Goal: Transaction & Acquisition: Purchase product/service

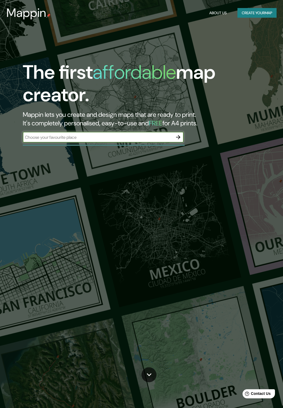
click at [125, 139] on input "text" at bounding box center [98, 137] width 150 height 6
type input "172 elm sleigh drive"
click at [178, 136] on icon "button" at bounding box center [178, 137] width 6 height 6
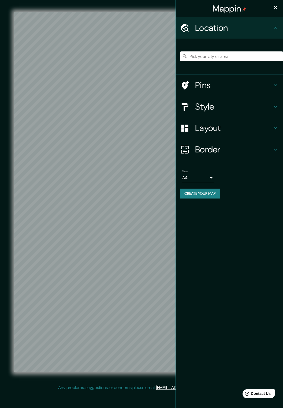
click at [278, 82] on icon at bounding box center [275, 85] width 6 height 6
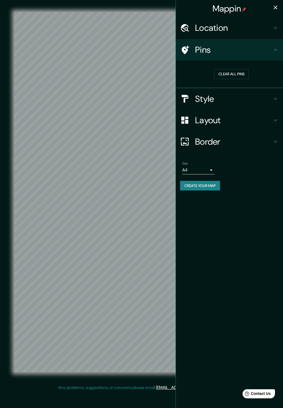
click at [245, 27] on h4 "Location" at bounding box center [233, 28] width 77 height 11
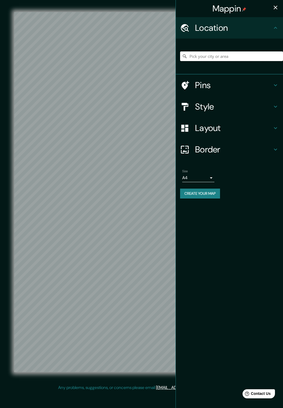
click at [231, 56] on input "Pick your city or area" at bounding box center [231, 56] width 103 height 10
click at [218, 58] on input "Pick your city or area" at bounding box center [231, 56] width 103 height 10
click at [190, 56] on input "Elmsleigh Drive, Leigh-on-Sea, SS9 3DS, United Kingdom" at bounding box center [231, 56] width 103 height 10
type input "[STREET_ADDRESS]"
click at [223, 86] on h4 "Pins" at bounding box center [233, 85] width 77 height 11
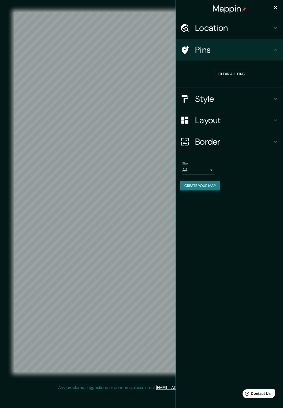
click at [274, 98] on icon at bounding box center [275, 99] width 6 height 6
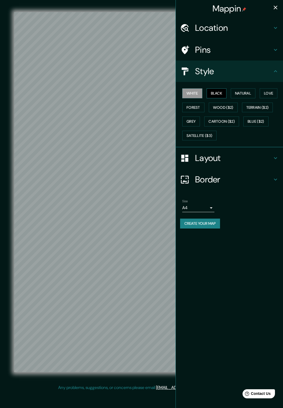
click at [221, 93] on button "Black" at bounding box center [217, 93] width 20 height 10
click at [194, 95] on button "White" at bounding box center [192, 93] width 20 height 10
click at [275, 71] on icon at bounding box center [275, 71] width 3 height 2
click at [245, 30] on h4 "Location" at bounding box center [233, 28] width 77 height 11
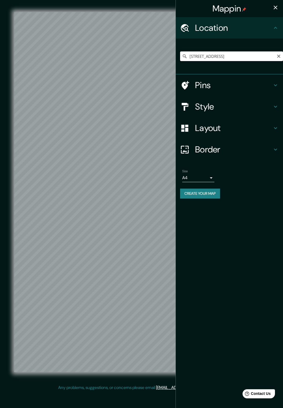
click at [264, 57] on input "172 Elmsleigh Drive, Leigh-on-Sea, SS9 4JQ, United Kingdom" at bounding box center [231, 56] width 103 height 10
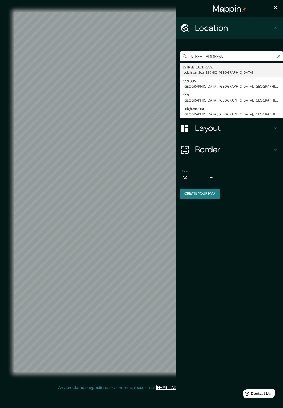
click at [213, 197] on button "Create your map" at bounding box center [200, 194] width 40 height 10
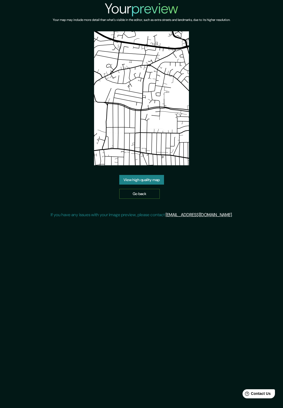
click at [149, 193] on link "Go back" at bounding box center [139, 194] width 40 height 10
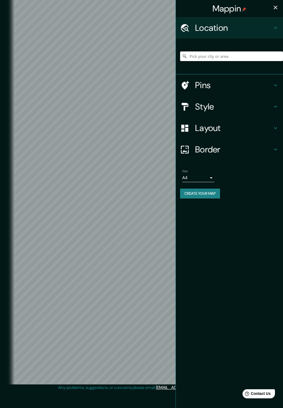
click at [241, 54] on input "Pick your city or area" at bounding box center [231, 56] width 103 height 10
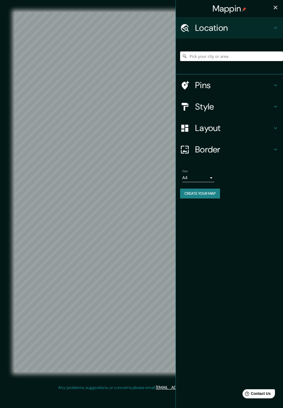
click at [235, 58] on input "Pick your city or area" at bounding box center [231, 56] width 103 height 10
click at [226, 58] on input "Pick your city or area" at bounding box center [231, 56] width 103 height 10
click at [234, 87] on h4 "Pins" at bounding box center [233, 85] width 77 height 11
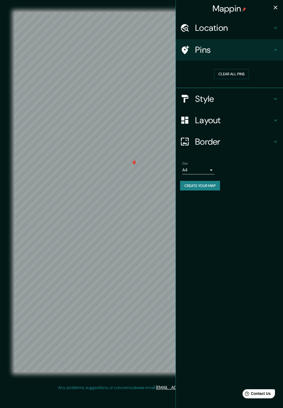
click at [238, 79] on button "Clear all pins" at bounding box center [231, 74] width 35 height 10
click at [206, 172] on body "Mappin Location 172 Elmsleigh Drive, Leigh-on-Sea, SS9 4JQ, United Kingdom Pins…" at bounding box center [141, 204] width 283 height 408
click at [197, 184] on li "A4" at bounding box center [198, 181] width 32 height 10
click at [253, 35] on div "Location" at bounding box center [229, 27] width 107 height 21
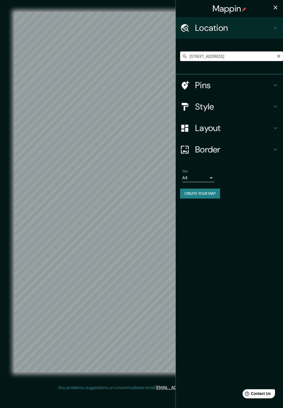
click at [257, 56] on input "172 Elmsleigh Drive, Leigh-on-Sea, SS9 4JQ, United Kingdom" at bounding box center [231, 56] width 103 height 10
click at [214, 197] on button "Create your map" at bounding box center [200, 194] width 40 height 10
click at [222, 152] on h4 "Border" at bounding box center [233, 149] width 77 height 11
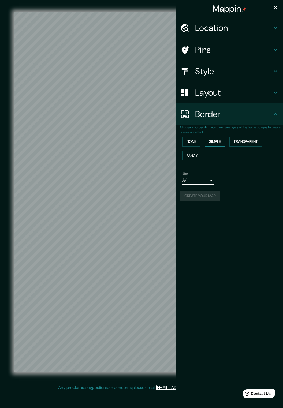
click at [214, 141] on button "Simple" at bounding box center [215, 142] width 20 height 10
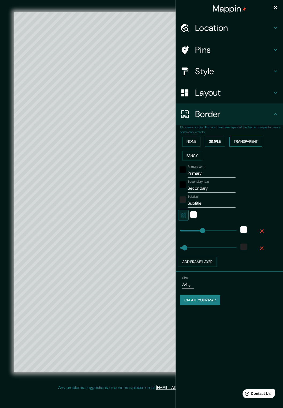
click at [247, 138] on button "Transparent" at bounding box center [246, 142] width 33 height 10
click at [197, 158] on button "Fancy" at bounding box center [192, 156] width 20 height 10
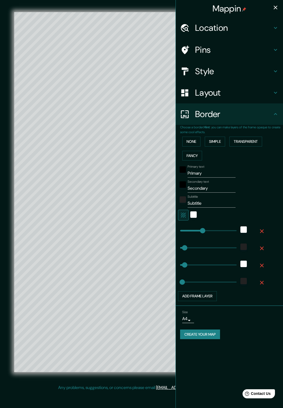
click at [240, 93] on h4 "Layout" at bounding box center [233, 92] width 77 height 11
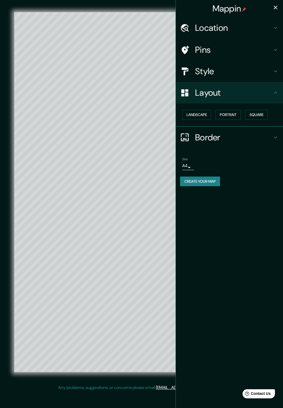
click at [236, 74] on h4 "Style" at bounding box center [233, 71] width 77 height 11
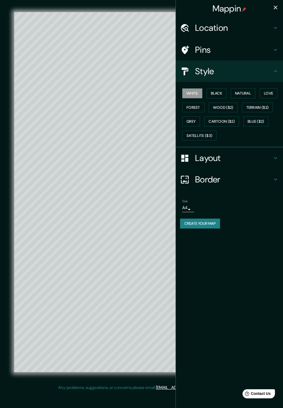
click at [238, 53] on h4 "Pins" at bounding box center [233, 50] width 77 height 11
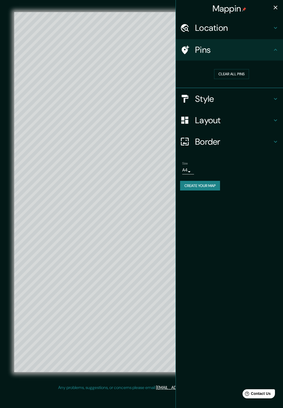
click at [248, 33] on h4 "Location" at bounding box center [233, 28] width 77 height 11
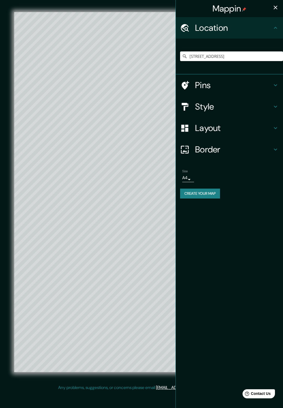
click at [225, 127] on h4 "Layout" at bounding box center [233, 128] width 77 height 11
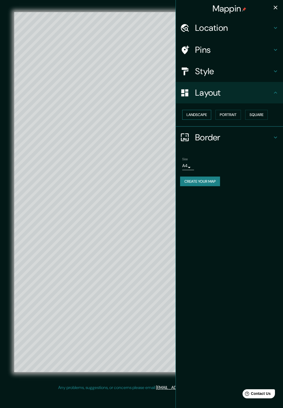
click at [200, 113] on button "Landscape" at bounding box center [196, 115] width 29 height 10
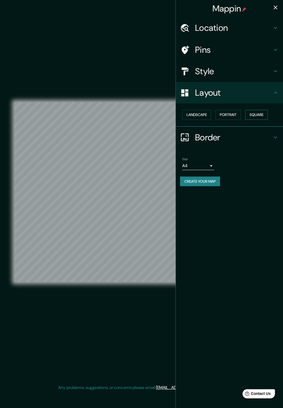
click at [261, 116] on button "Square" at bounding box center [256, 115] width 23 height 10
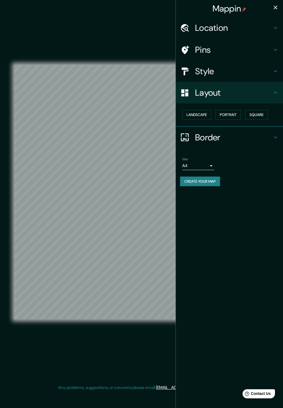
click at [241, 31] on h4 "Location" at bounding box center [233, 28] width 77 height 11
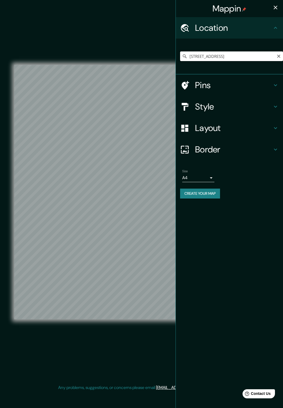
click at [242, 57] on input "172 Elmsleigh Drive, Leigh-on-Sea, SS9 4JQ, United Kingdom" at bounding box center [231, 56] width 103 height 10
click at [257, 57] on input "172 Elmsleigh Drive, Leigh-on-Sea, SS9 4JQ, United Kingdom" at bounding box center [231, 56] width 103 height 10
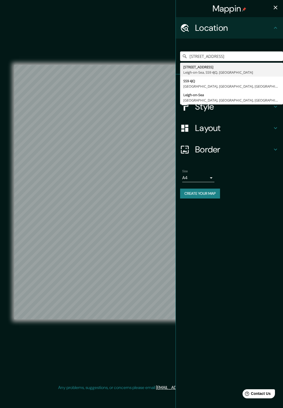
type input "172 Elmsleigh Drive, Leigh-on-Sea, S9 4JQ, United Kingdom"
click at [271, 251] on div "Mappin Location 172 Elmsleigh Drive, Leigh-on-Sea, S9 4JQ, United Kingdom 172 E…" at bounding box center [230, 204] width 108 height 408
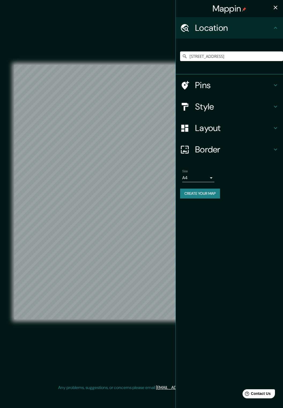
click at [276, 31] on div "Location" at bounding box center [229, 27] width 107 height 21
click at [279, 29] on icon at bounding box center [275, 28] width 6 height 6
click at [240, 90] on h4 "Pins" at bounding box center [233, 85] width 77 height 11
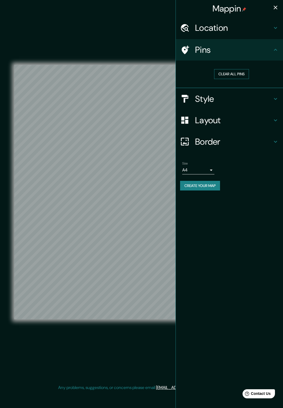
click at [243, 78] on button "Clear all pins" at bounding box center [231, 74] width 35 height 10
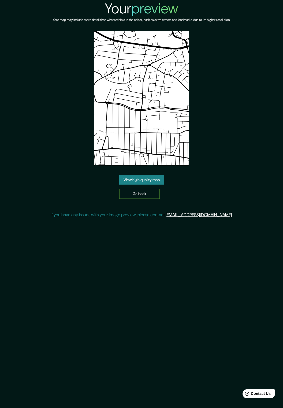
click at [146, 198] on link "Go back" at bounding box center [139, 194] width 40 height 10
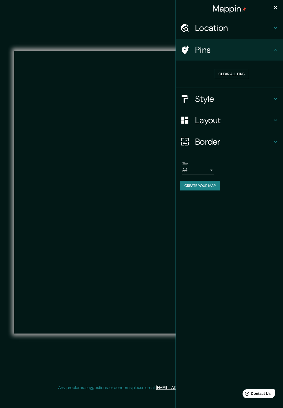
click at [277, 22] on div "Location" at bounding box center [229, 27] width 107 height 21
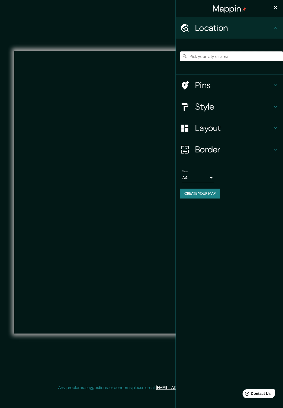
click at [247, 57] on input "Pick your city or area" at bounding box center [231, 56] width 103 height 10
click at [230, 58] on input "Pick your city or area" at bounding box center [231, 56] width 103 height 10
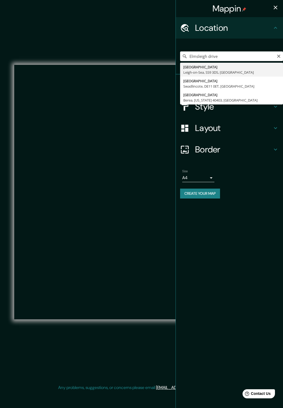
type input "Elmsleigh Drive, Leigh-on-Sea, SS9 3DS, United Kingdom"
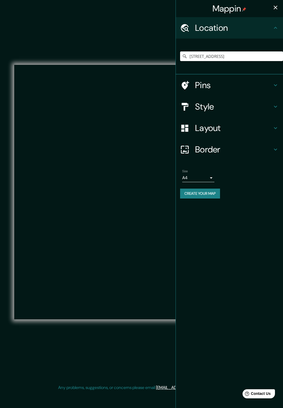
click at [261, 58] on input "Elmsleigh Drive, Leigh-on-Sea, SS9 3DS, United Kingdom" at bounding box center [231, 56] width 103 height 10
click at [246, 90] on h4 "Pins" at bounding box center [233, 85] width 77 height 11
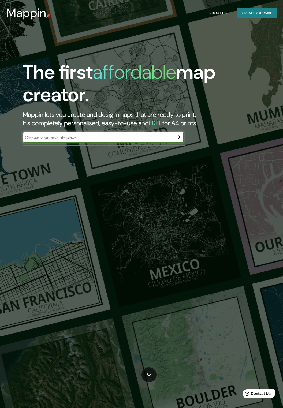
click at [103, 136] on input "text" at bounding box center [98, 137] width 150 height 6
type input "172 elmsleigh drive"
click at [180, 138] on icon "button" at bounding box center [178, 137] width 4 height 4
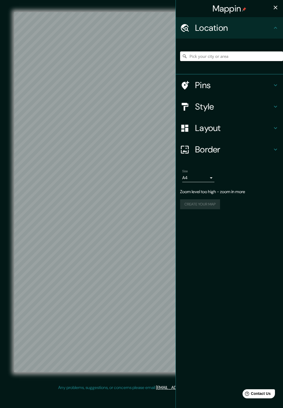
click at [241, 58] on input "Pick your city or area" at bounding box center [231, 56] width 103 height 10
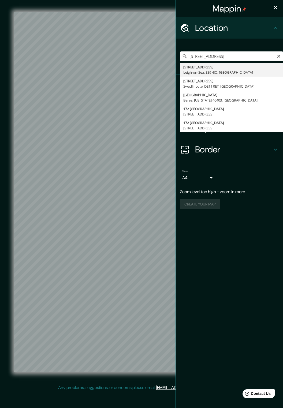
type input "172 Elmsleigh Drive, Leigh-on-Sea, SS9 4JQ, United Kingdom"
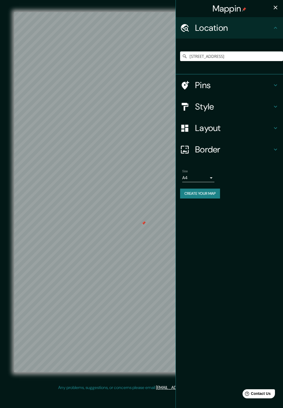
click at [225, 88] on h4 "Pins" at bounding box center [233, 85] width 77 height 11
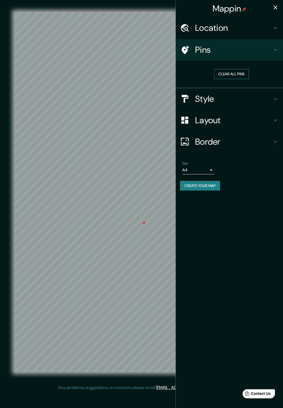
click at [244, 77] on button "Clear all pins" at bounding box center [231, 74] width 35 height 10
click at [228, 117] on h4 "Layout" at bounding box center [233, 120] width 77 height 11
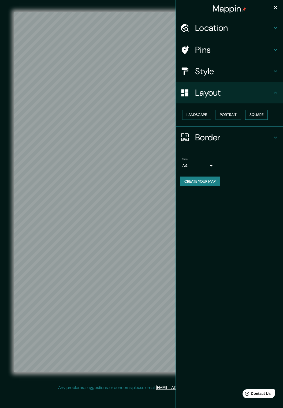
click at [258, 116] on button "Square" at bounding box center [256, 115] width 23 height 10
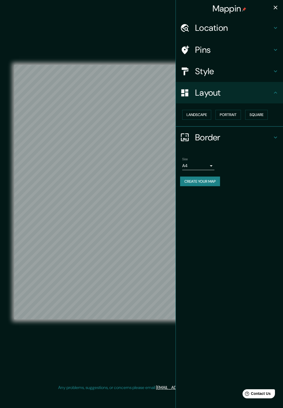
click at [203, 168] on body "Mappin Location 172 Elmsleigh Drive, Leigh-on-Sea, SS9 4JQ, United Kingdom Pins…" at bounding box center [141, 204] width 283 height 408
click at [195, 178] on li "A4" at bounding box center [198, 177] width 32 height 10
click at [211, 184] on button "Create your map" at bounding box center [200, 182] width 40 height 10
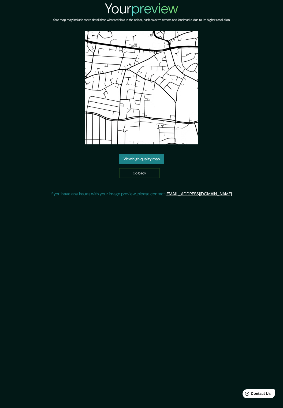
click at [156, 162] on link "View high quality map" at bounding box center [141, 159] width 45 height 10
